Goal: Use online tool/utility: Utilize a website feature to perform a specific function

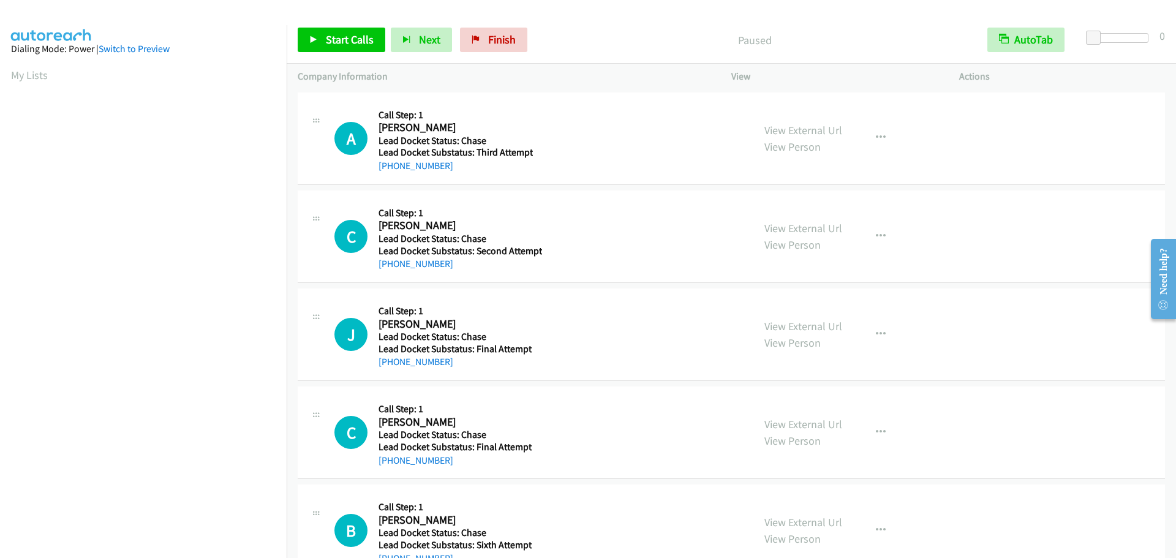
scroll to position [129, 0]
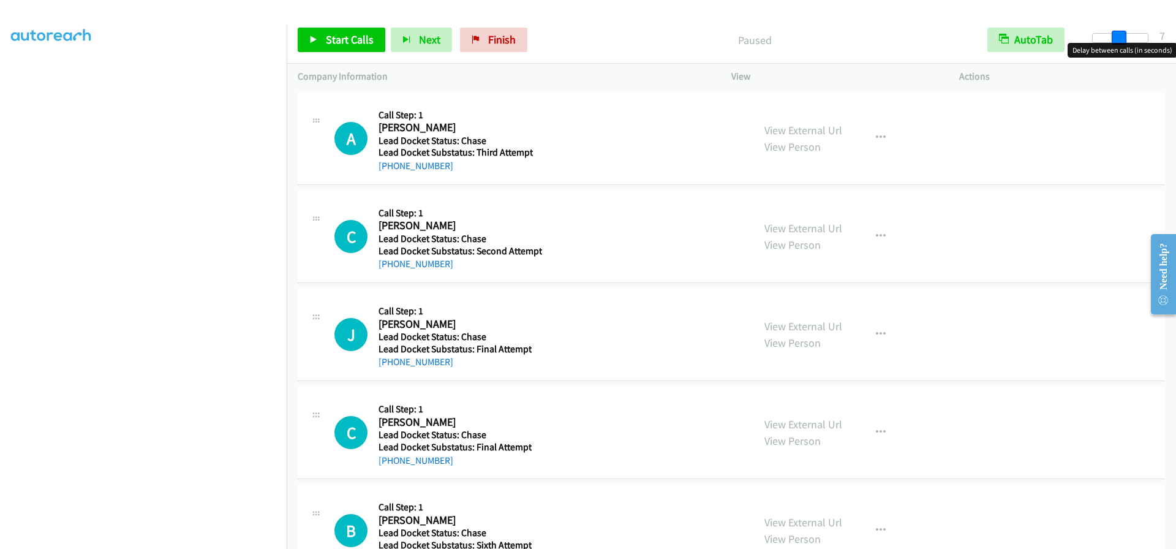
drag, startPoint x: 1090, startPoint y: 38, endPoint x: 1116, endPoint y: 44, distance: 27.0
click at [1116, 44] on body "Start Calls Pause Next Finish Paused AutoTab AutoTab 7 Company Information Info…" at bounding box center [588, 29] width 1176 height 58
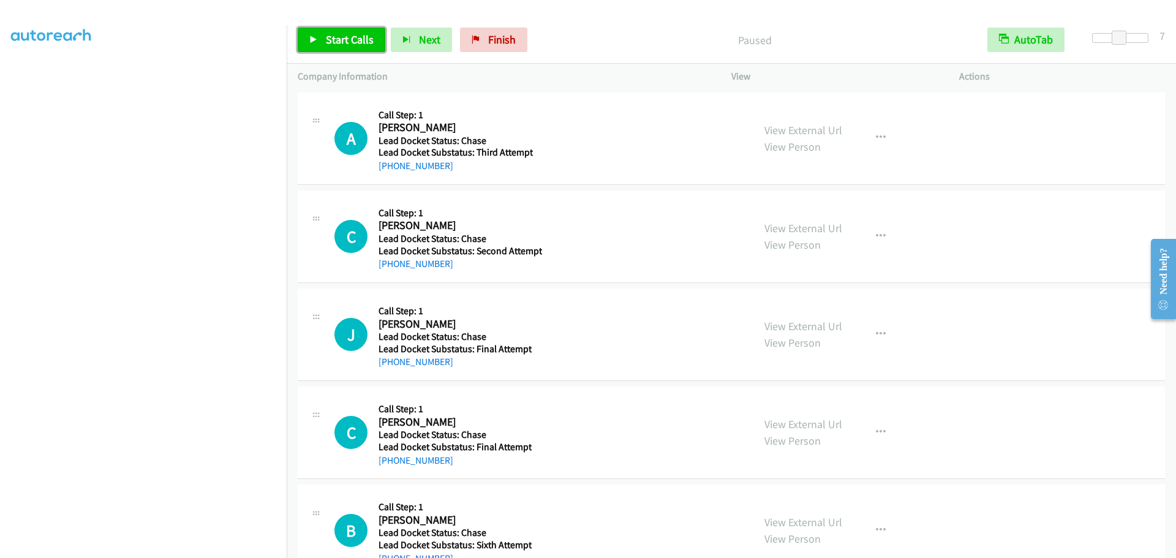
click at [350, 42] on span "Start Calls" at bounding box center [350, 39] width 48 height 14
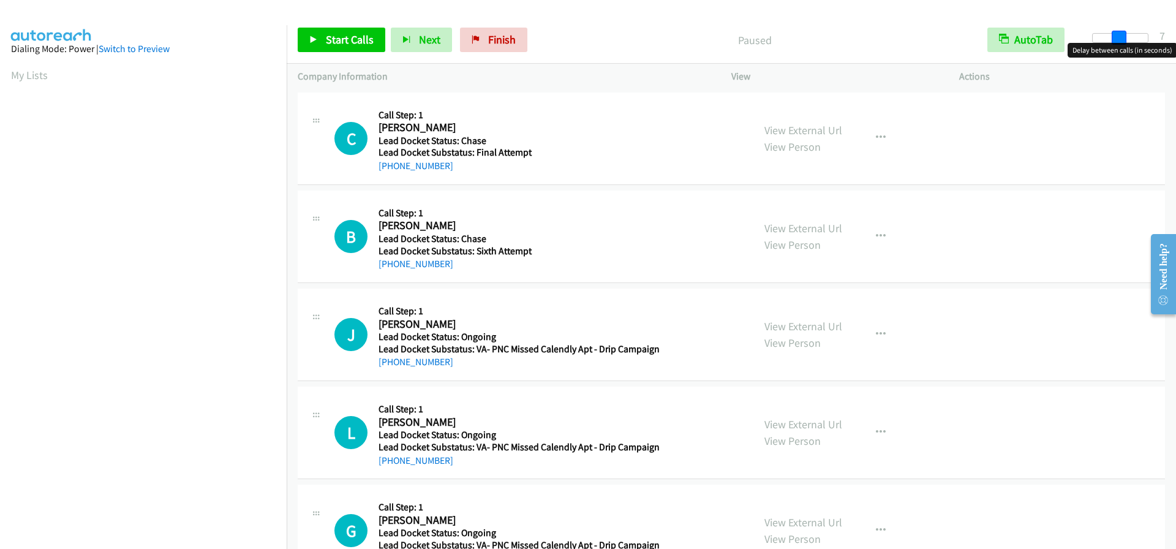
drag, startPoint x: 1095, startPoint y: 40, endPoint x: 1121, endPoint y: 40, distance: 25.7
click at [1121, 40] on span at bounding box center [1118, 38] width 15 height 15
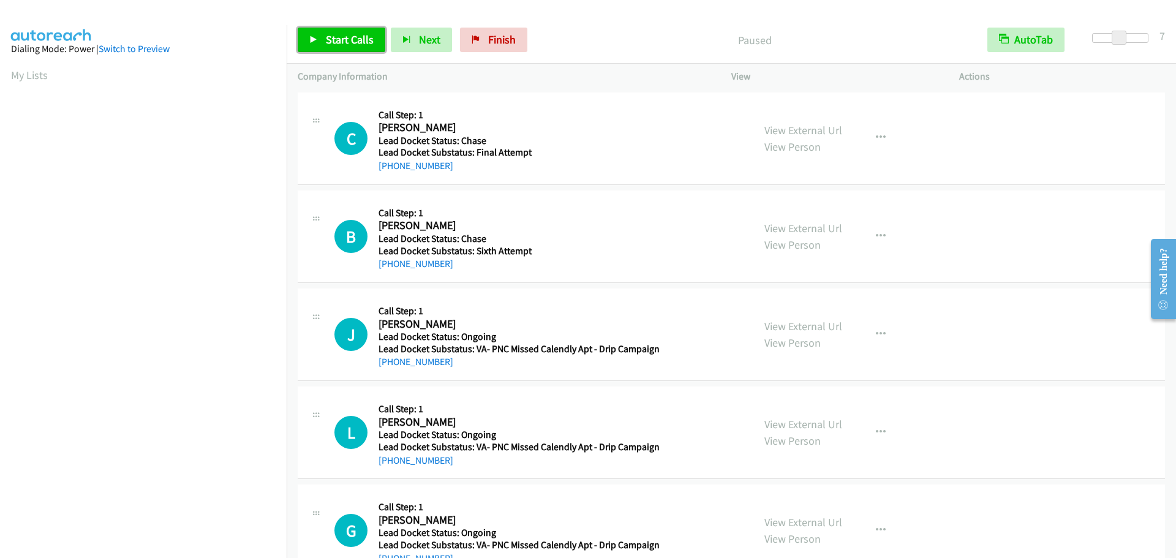
click at [351, 40] on span "Start Calls" at bounding box center [350, 39] width 48 height 14
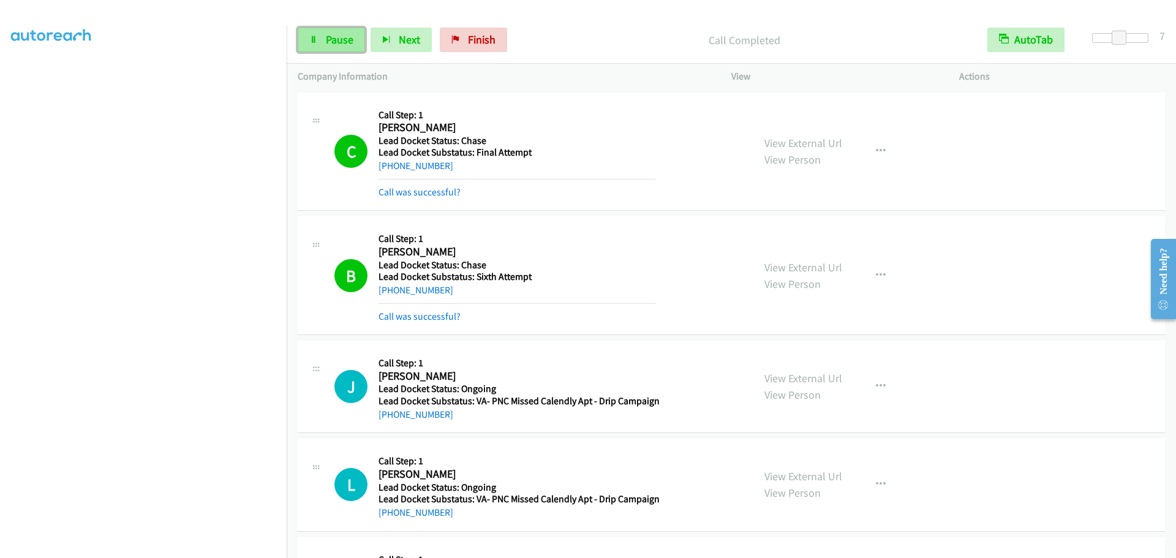
click at [329, 48] on link "Pause" at bounding box center [331, 40] width 67 height 24
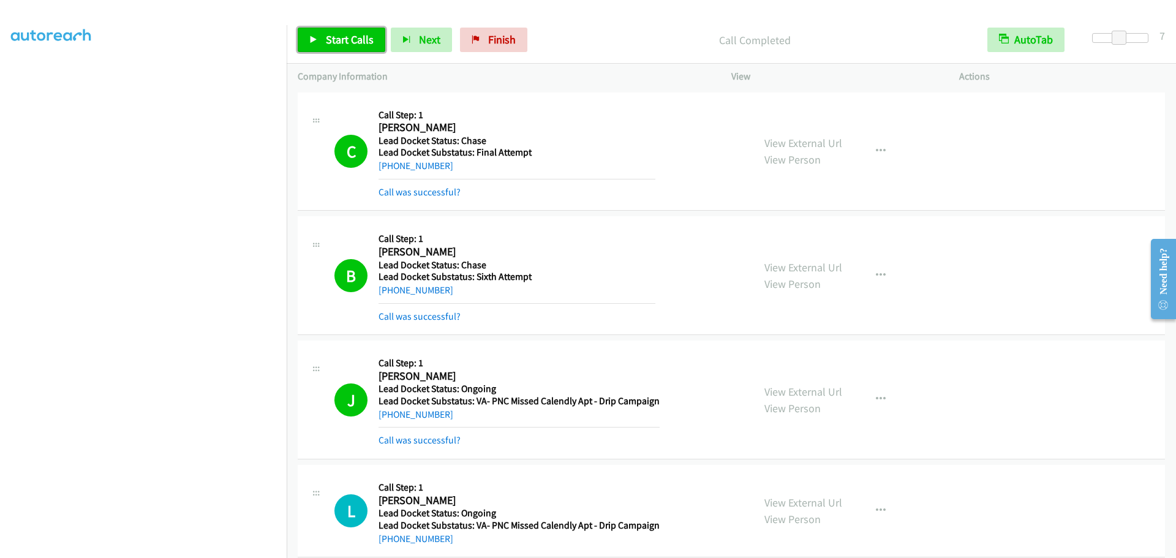
click at [322, 36] on link "Start Calls" at bounding box center [342, 40] width 88 height 24
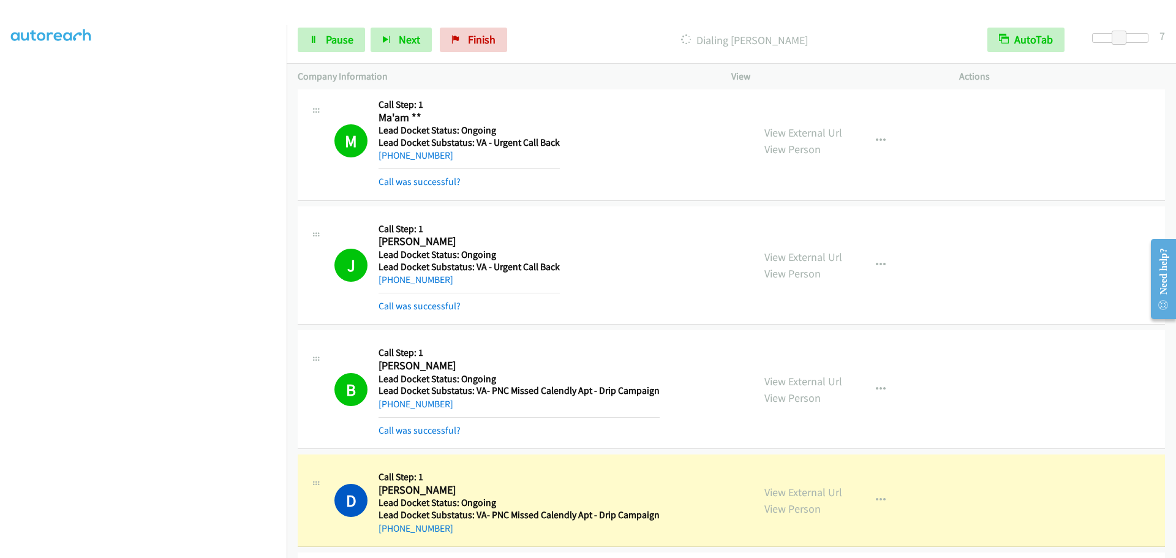
scroll to position [1430, 0]
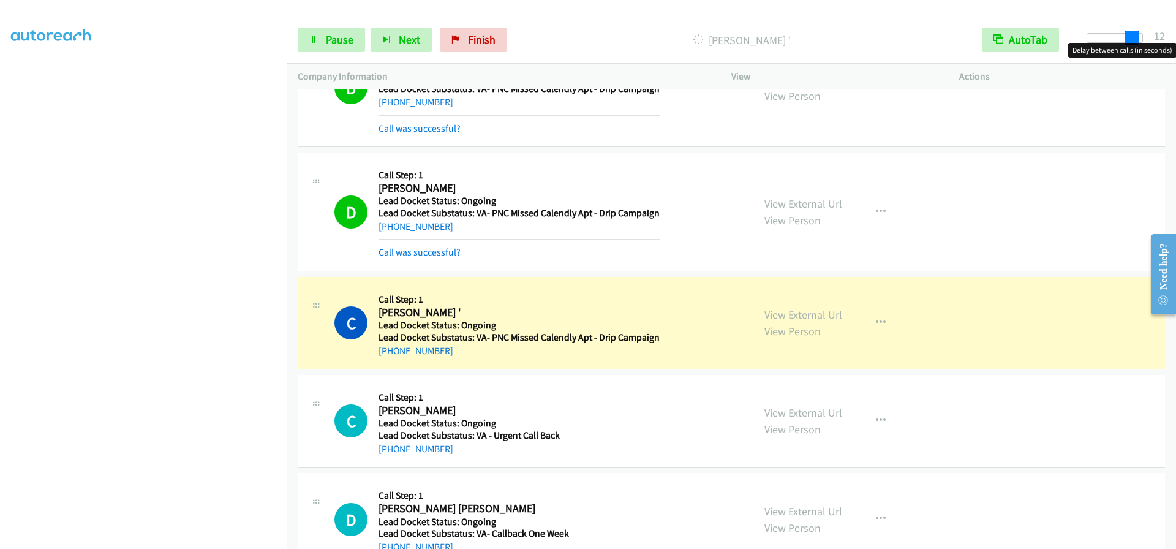
drag, startPoint x: 1117, startPoint y: 37, endPoint x: 1136, endPoint y: 41, distance: 19.5
click at [1136, 41] on span at bounding box center [1131, 38] width 15 height 15
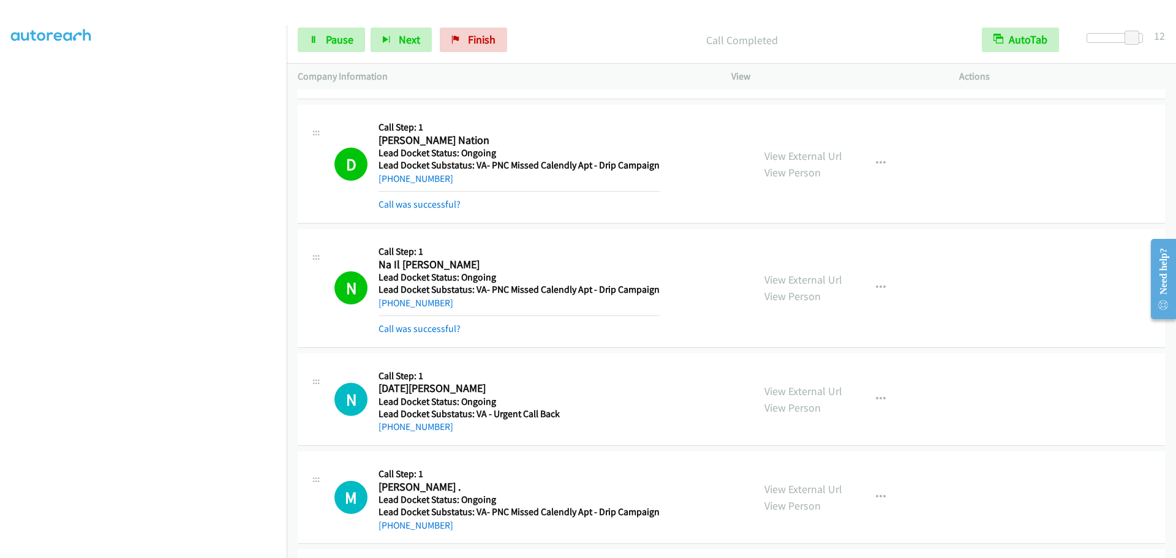
scroll to position [2511, 0]
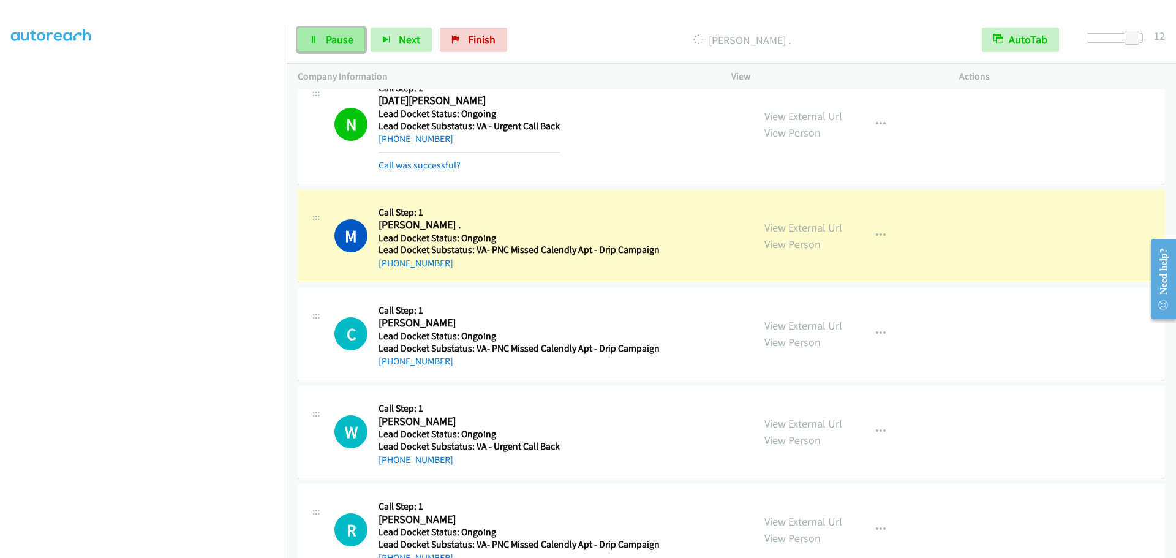
click at [302, 37] on link "Pause" at bounding box center [331, 40] width 67 height 24
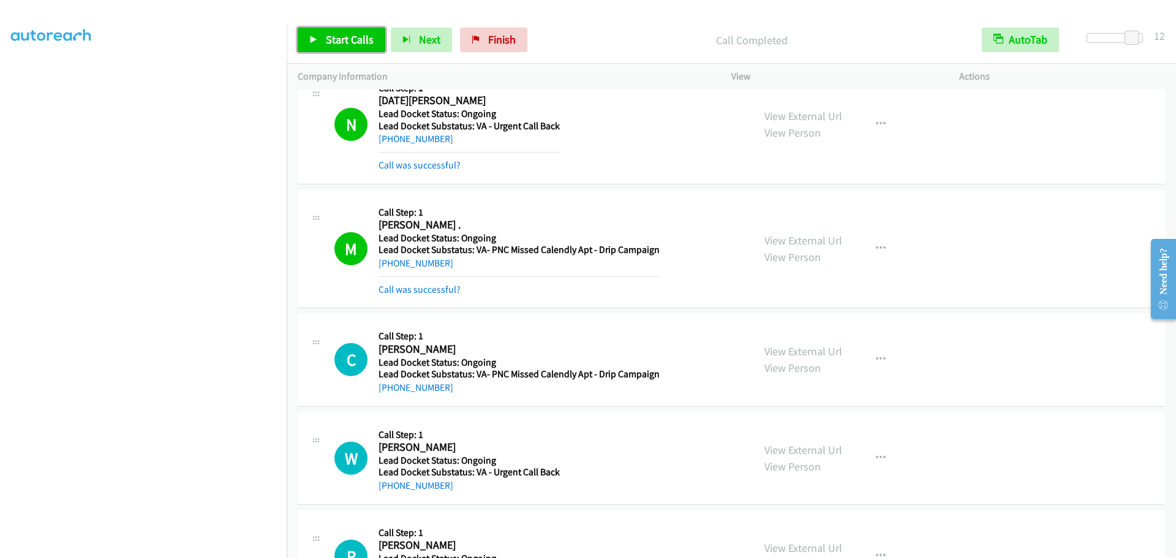
click at [349, 36] on span "Start Calls" at bounding box center [350, 39] width 48 height 14
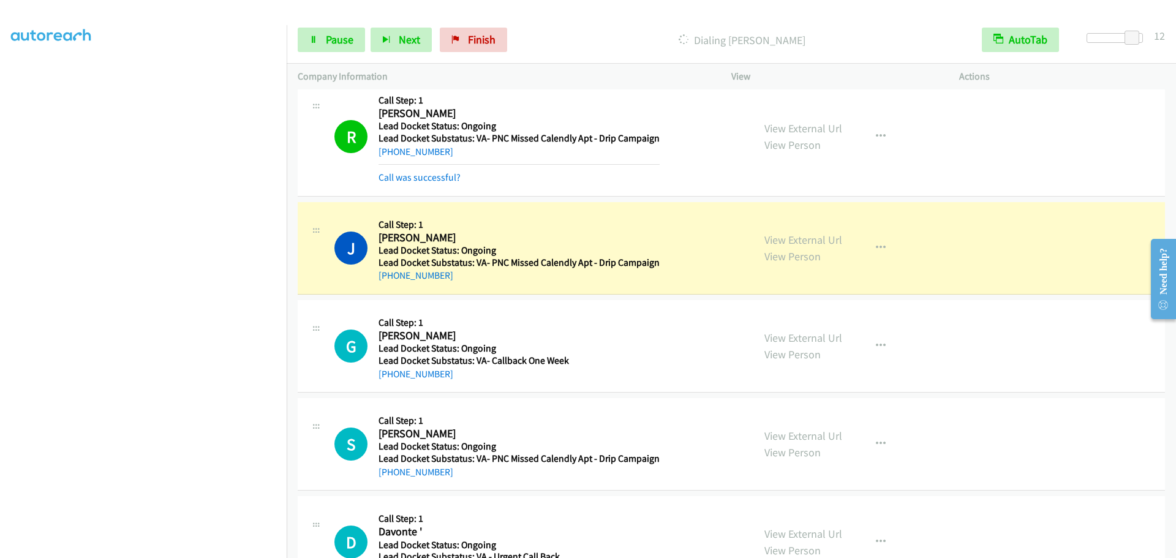
scroll to position [2934, 0]
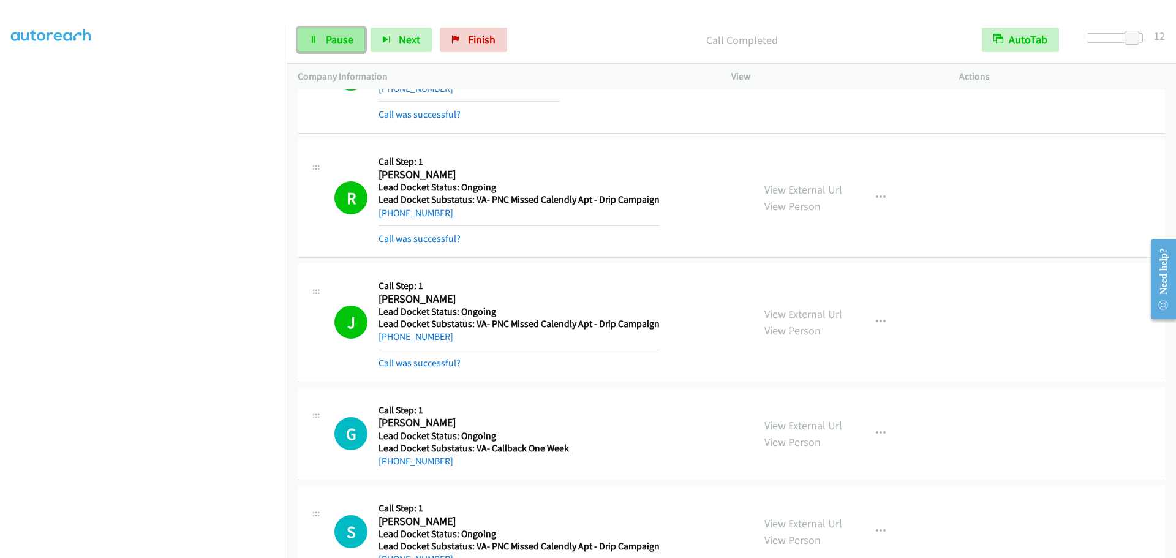
click at [331, 42] on span "Pause" at bounding box center [340, 39] width 28 height 14
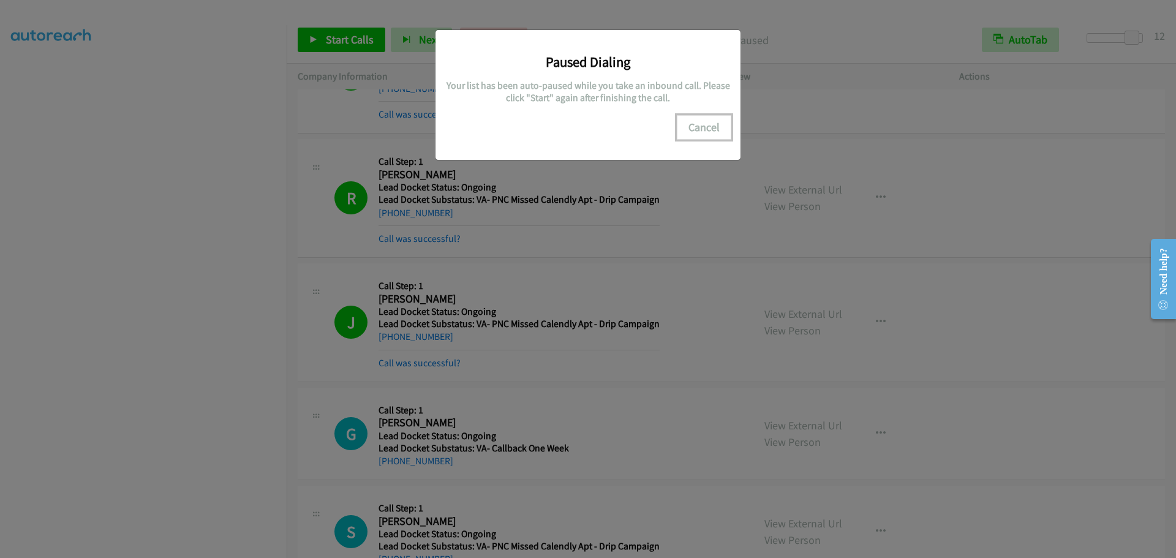
click at [712, 138] on button "Cancel" at bounding box center [704, 127] width 54 height 24
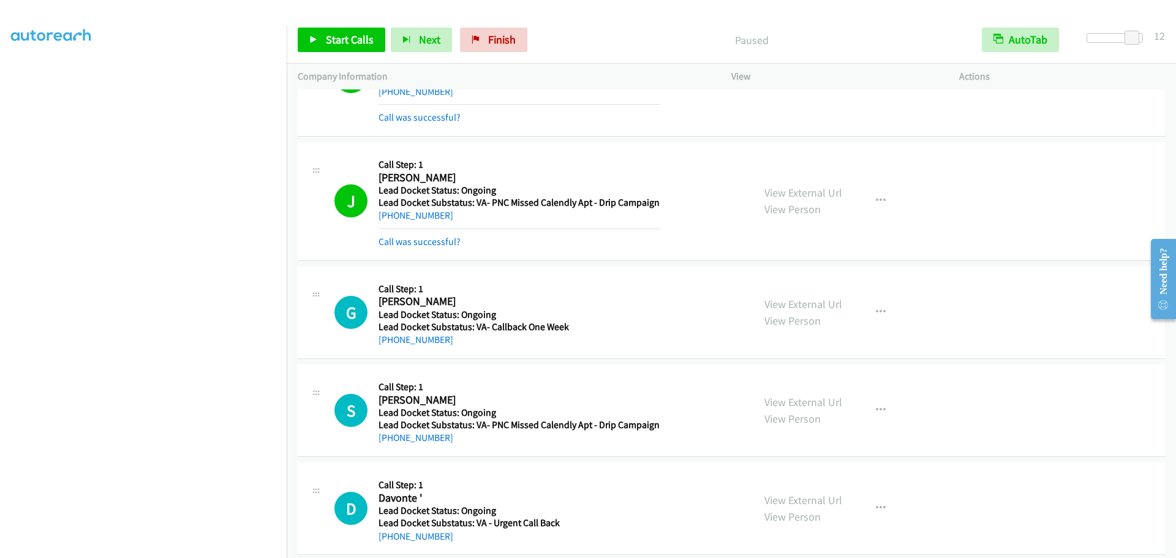
scroll to position [3056, 0]
click at [339, 35] on span "Start Calls" at bounding box center [350, 39] width 48 height 14
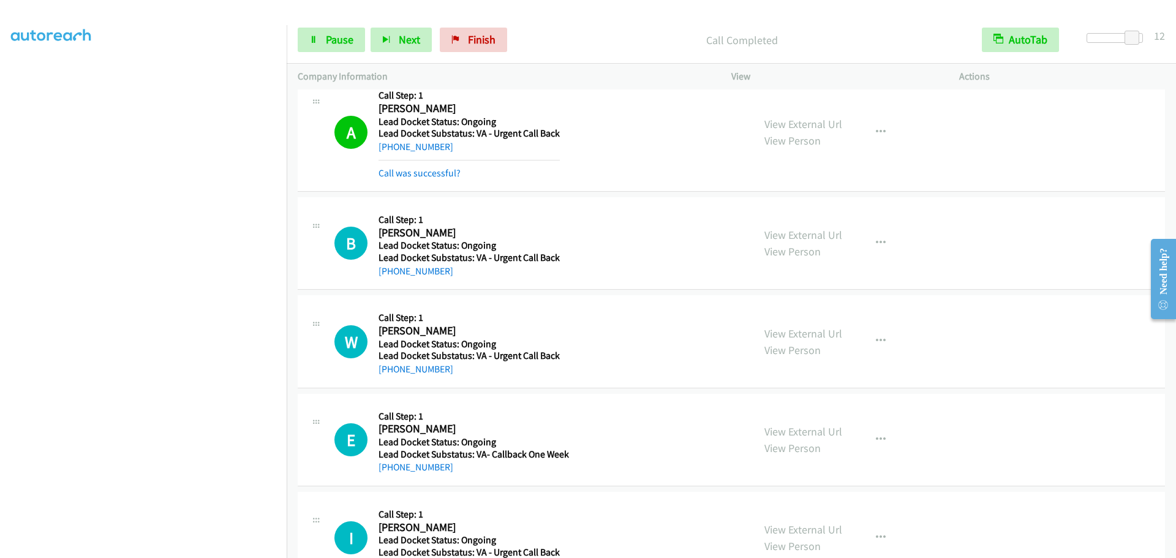
scroll to position [3639, 0]
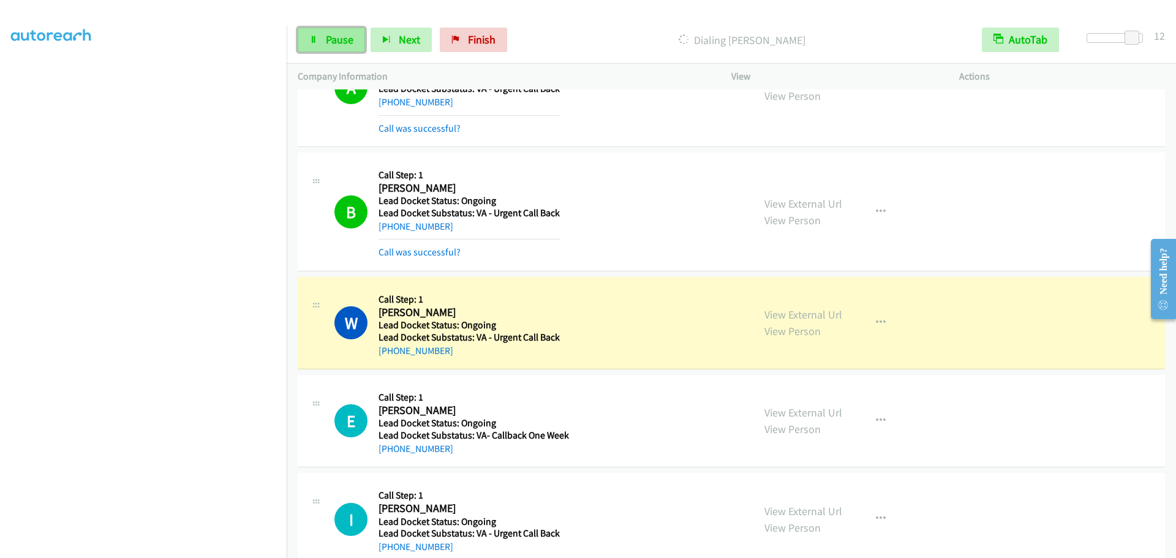
click at [334, 44] on span "Pause" at bounding box center [340, 39] width 28 height 14
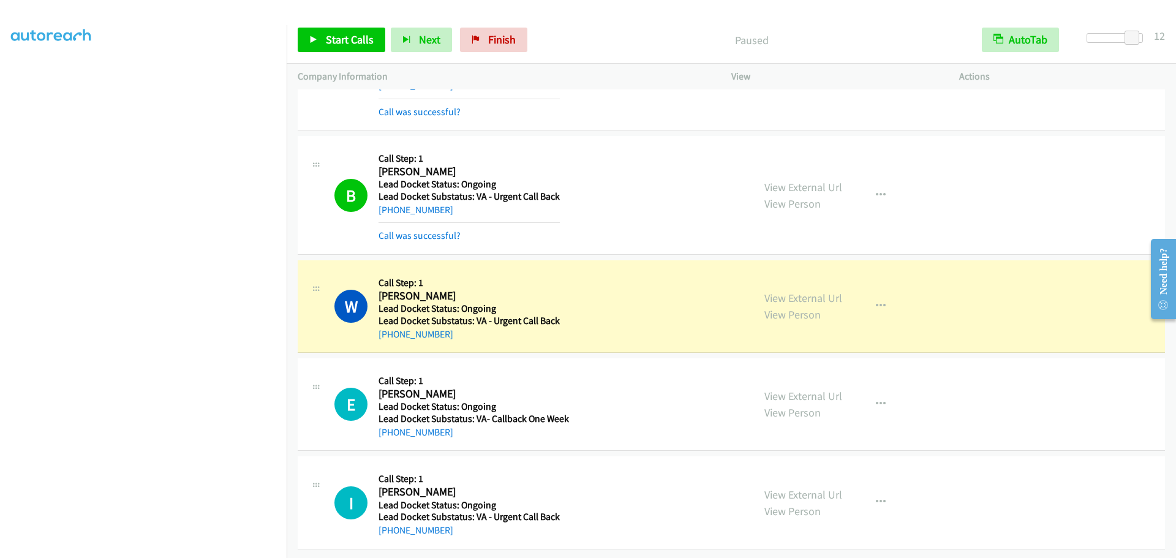
scroll to position [3665, 0]
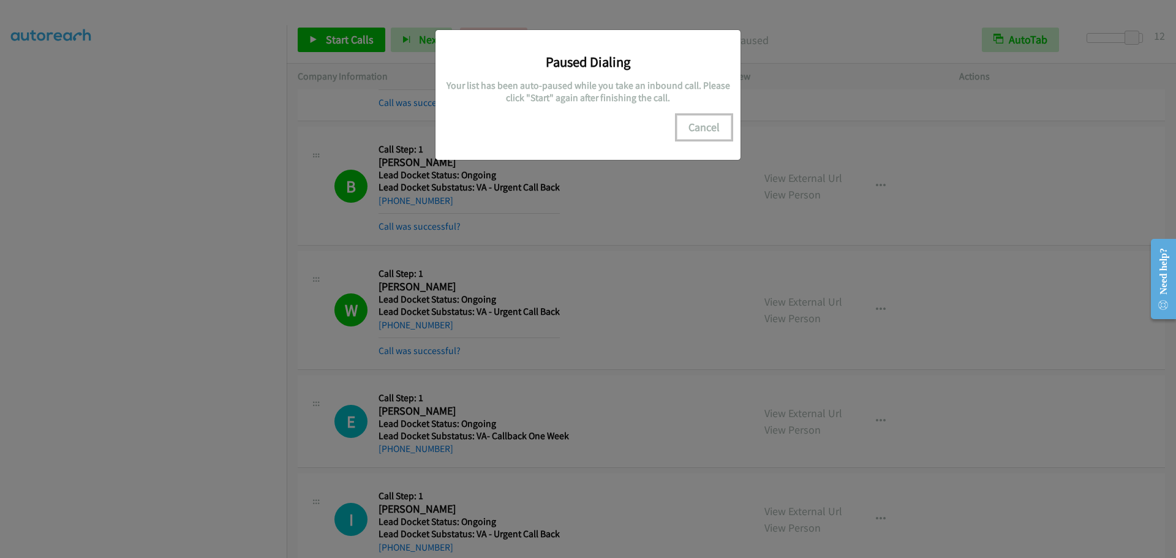
click at [712, 130] on button "Cancel" at bounding box center [704, 127] width 54 height 24
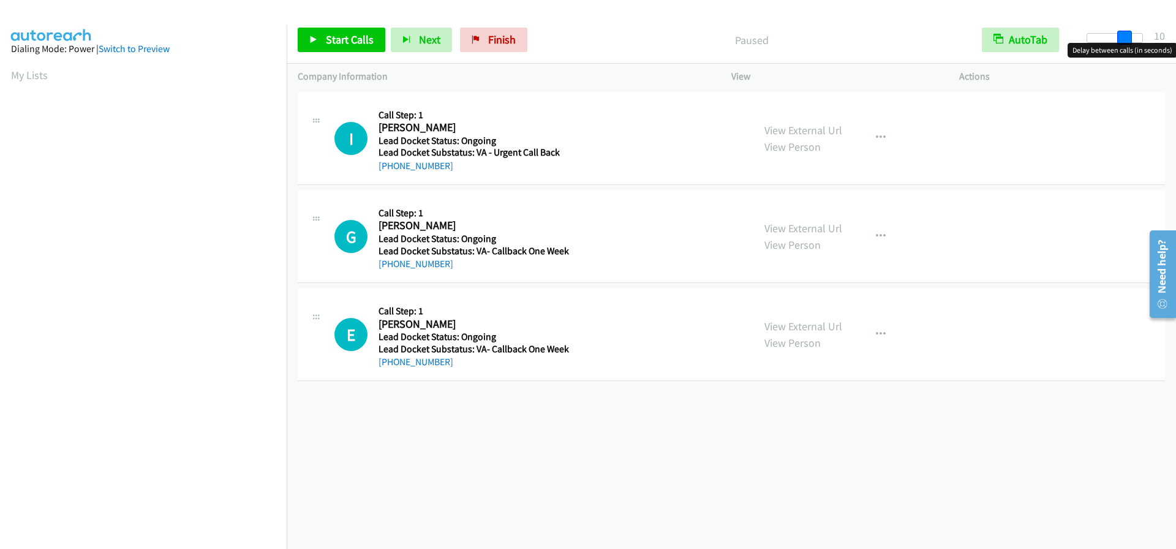
drag, startPoint x: 1088, startPoint y: 35, endPoint x: 1124, endPoint y: 51, distance: 38.9
click at [1124, 51] on body "Start Calls Pause Next Finish Paused AutoTab AutoTab 10 Company Information Inf…" at bounding box center [588, 29] width 1176 height 58
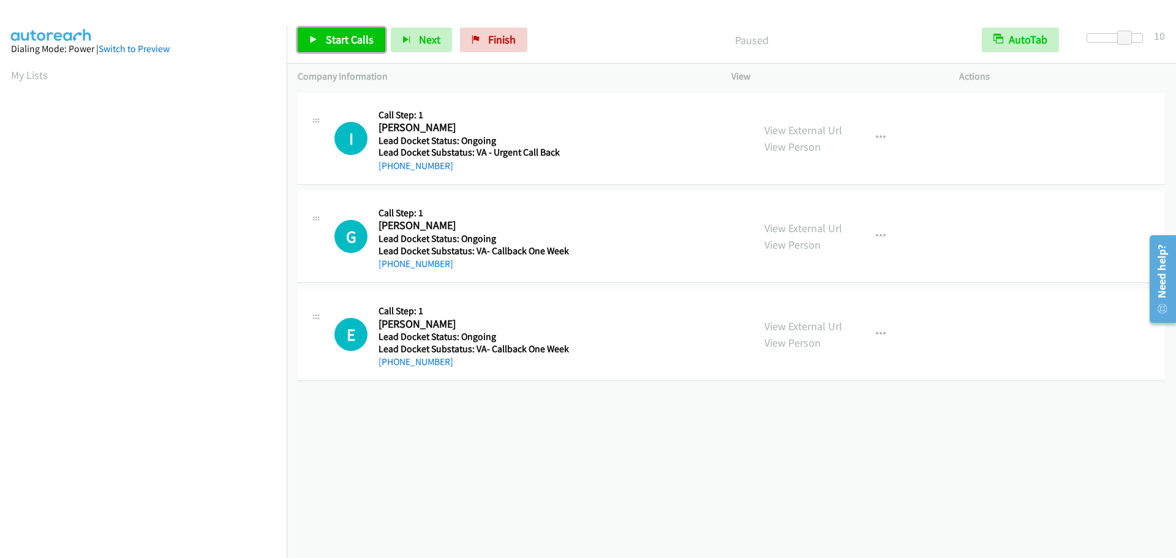
click at [348, 45] on span "Start Calls" at bounding box center [350, 39] width 48 height 14
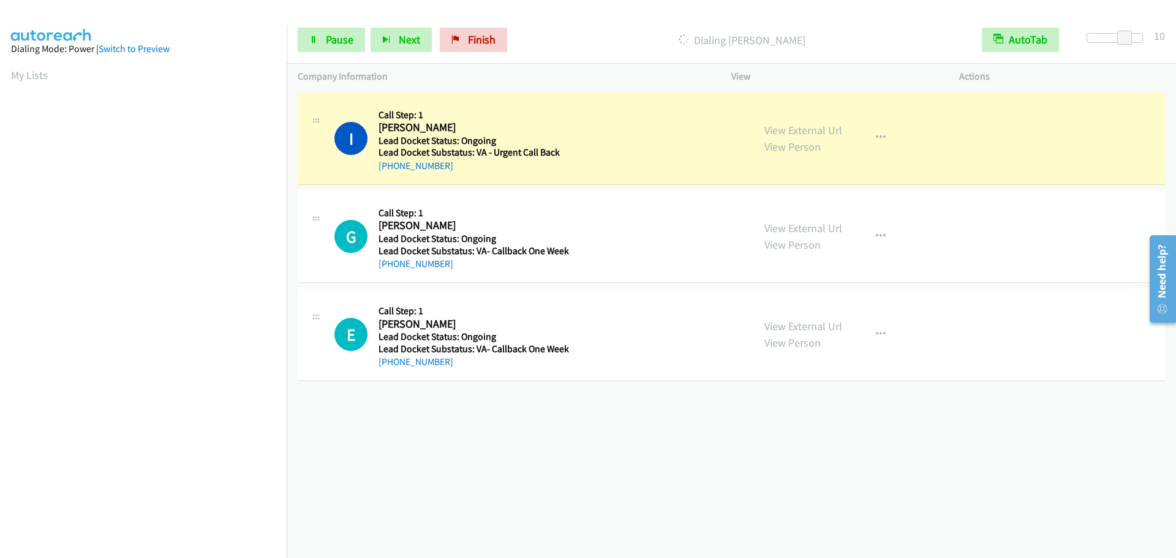
scroll to position [129, 0]
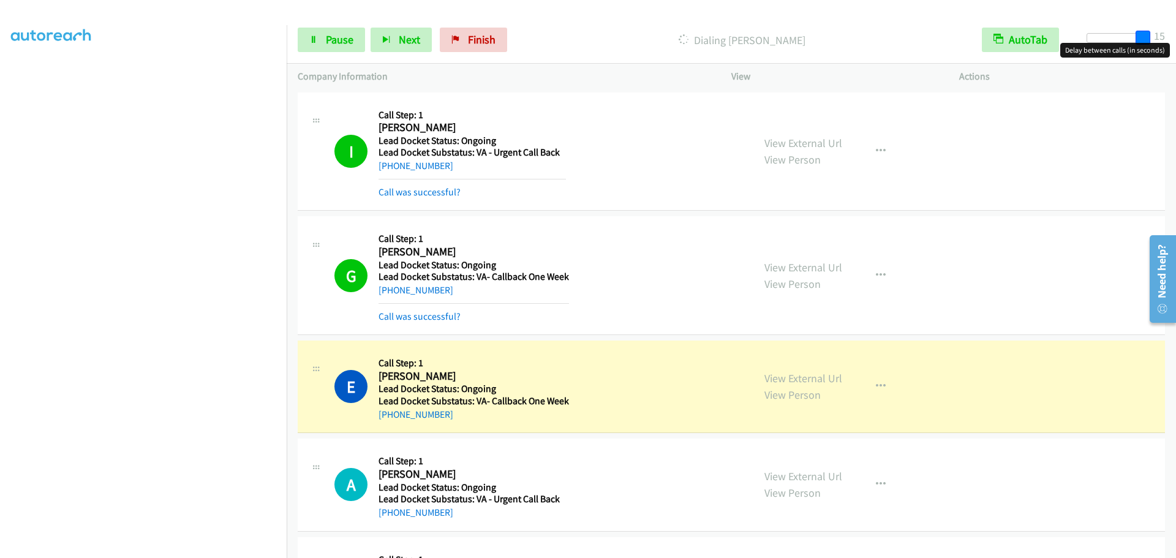
drag, startPoint x: 1130, startPoint y: 40, endPoint x: 1175, endPoint y: 33, distance: 45.3
click at [1175, 33] on div "Start Calls Pause Next Finish Dialing Edna Ramirez AutoTab AutoTab 15" at bounding box center [731, 40] width 889 height 47
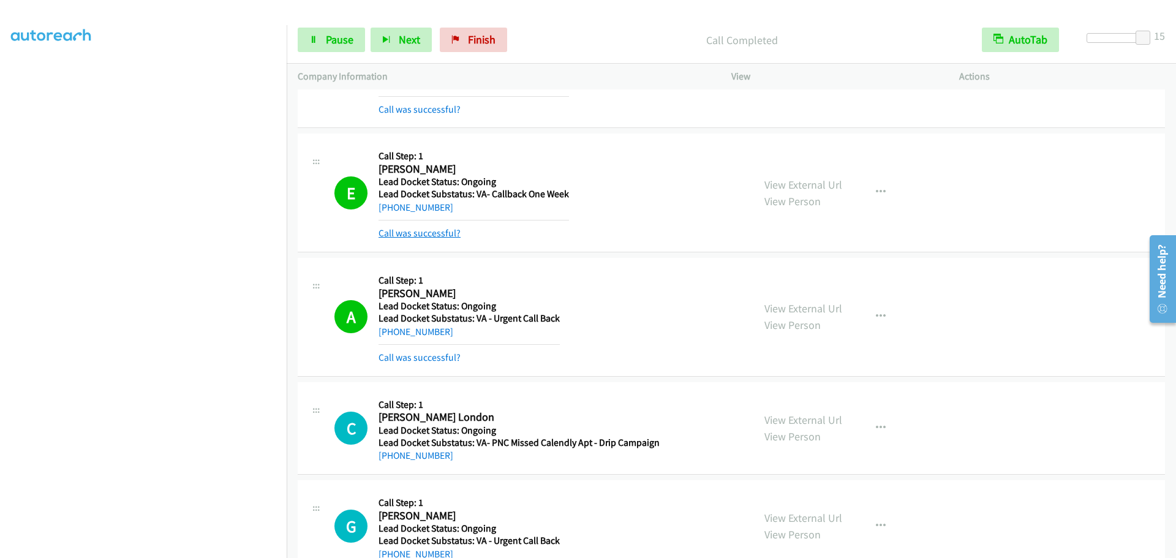
scroll to position [306, 0]
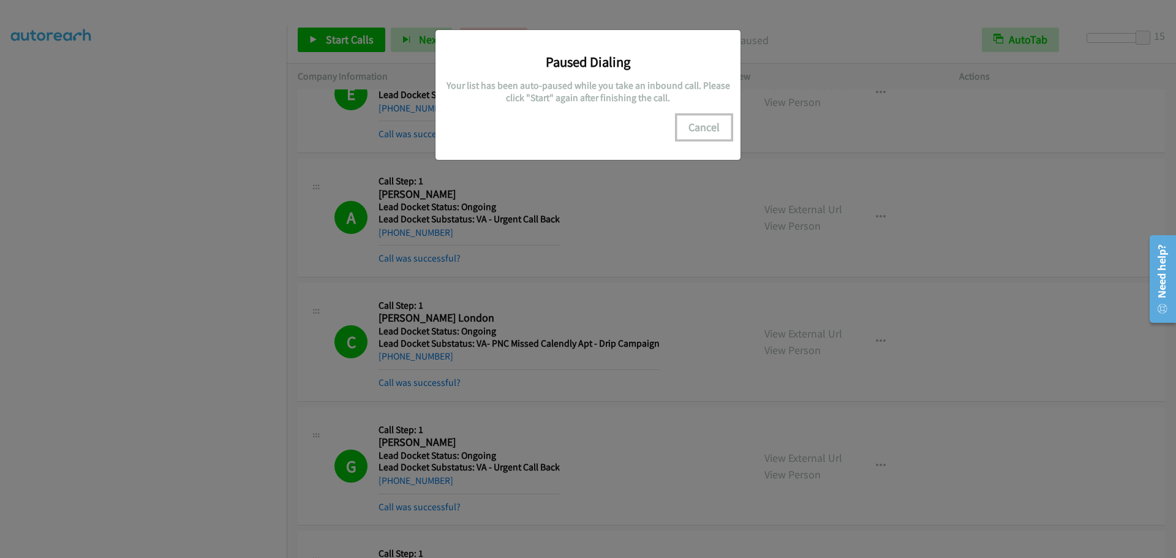
click at [705, 128] on button "Cancel" at bounding box center [704, 127] width 54 height 24
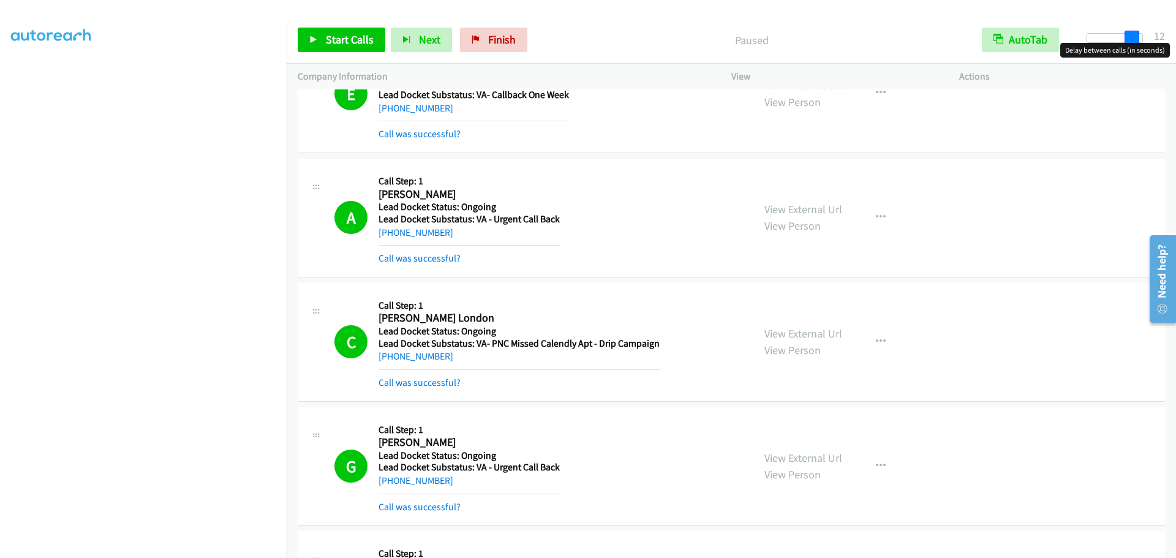
drag, startPoint x: 1142, startPoint y: 37, endPoint x: 1130, endPoint y: 45, distance: 14.1
click at [1130, 45] on body "Start Calls Pause Next Finish Paused AutoTab AutoTab 12 Company Information Inf…" at bounding box center [588, 29] width 1176 height 58
click at [315, 29] on link "Start Calls" at bounding box center [342, 40] width 88 height 24
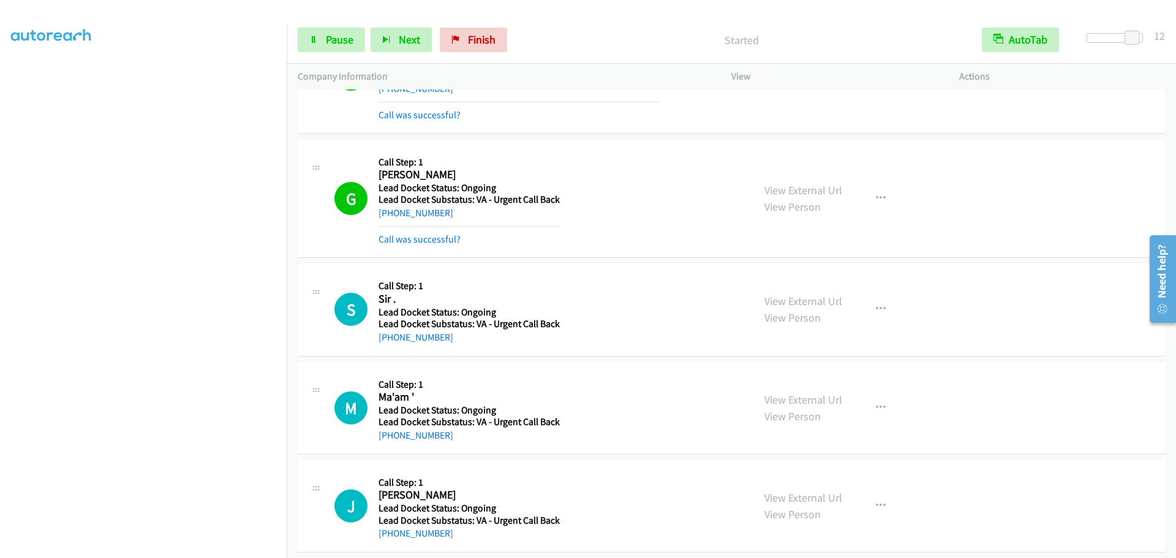
scroll to position [586, 0]
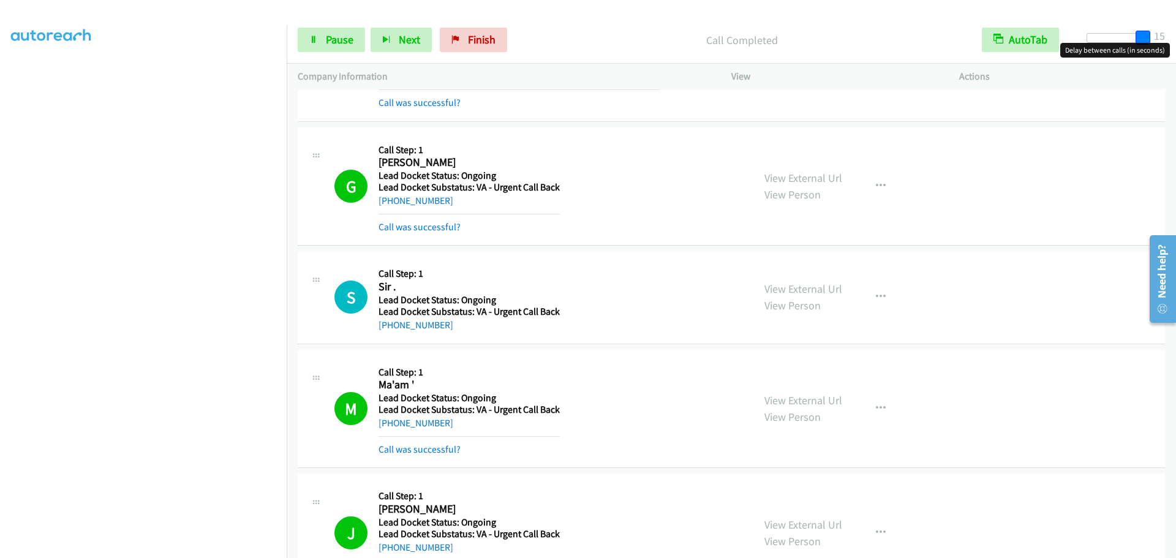
drag, startPoint x: 1132, startPoint y: 32, endPoint x: 1167, endPoint y: 36, distance: 35.0
click at [1167, 36] on div "Start Calls Pause Next Finish Call Completed AutoTab AutoTab 15" at bounding box center [731, 40] width 889 height 47
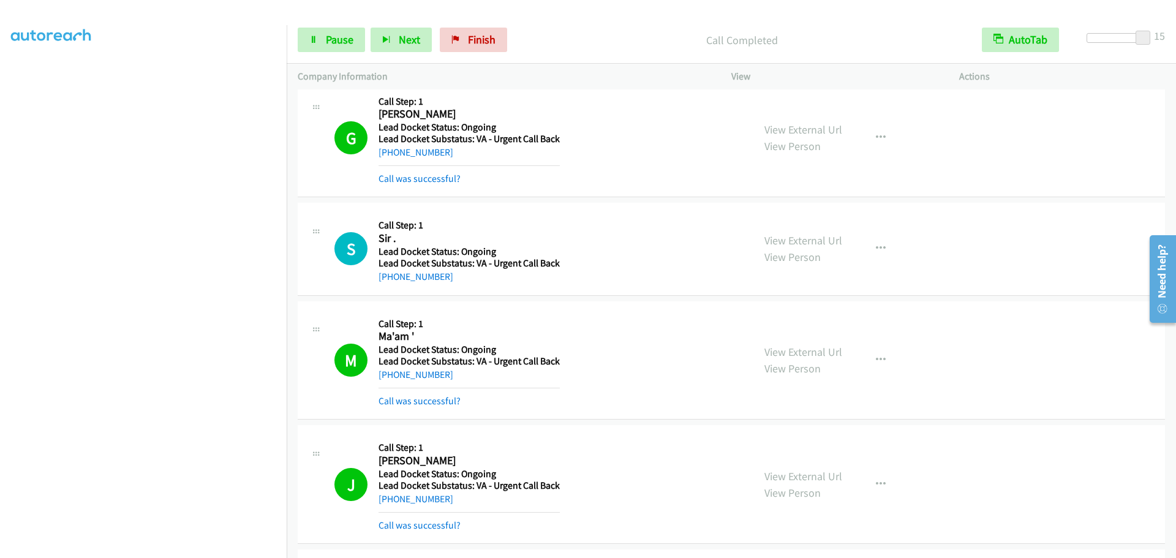
scroll to position [892, 0]
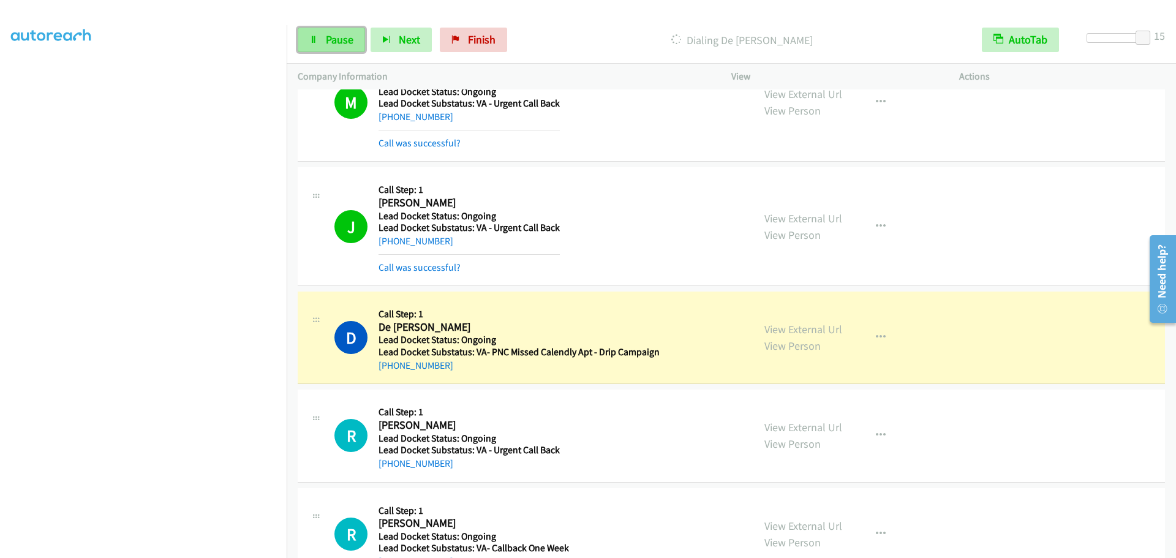
click at [312, 31] on link "Pause" at bounding box center [331, 40] width 67 height 24
